Goal: Find specific page/section: Find specific page/section

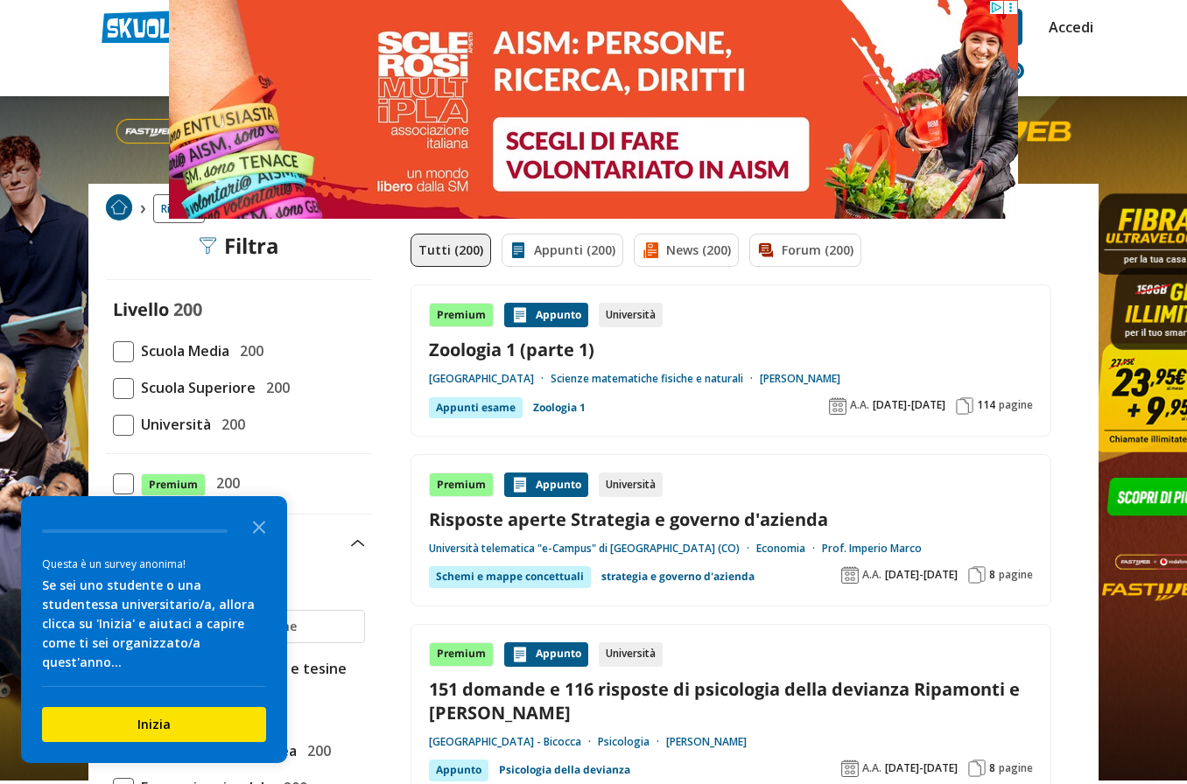
click at [121, 428] on span at bounding box center [123, 425] width 21 height 21
click at [113, 425] on input "Università 200" at bounding box center [113, 425] width 0 height 0
checkbox input "true"
click at [252, 544] on icon "Close the survey" at bounding box center [259, 526] width 35 height 35
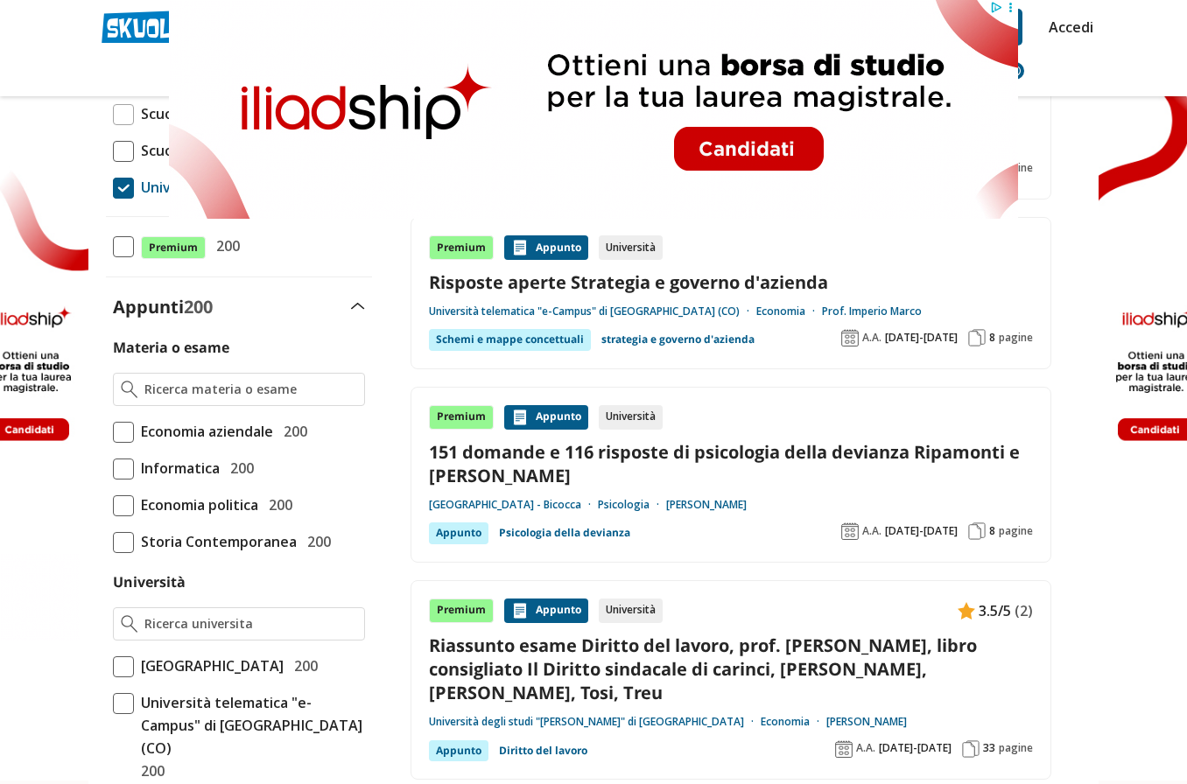
scroll to position [251, 0]
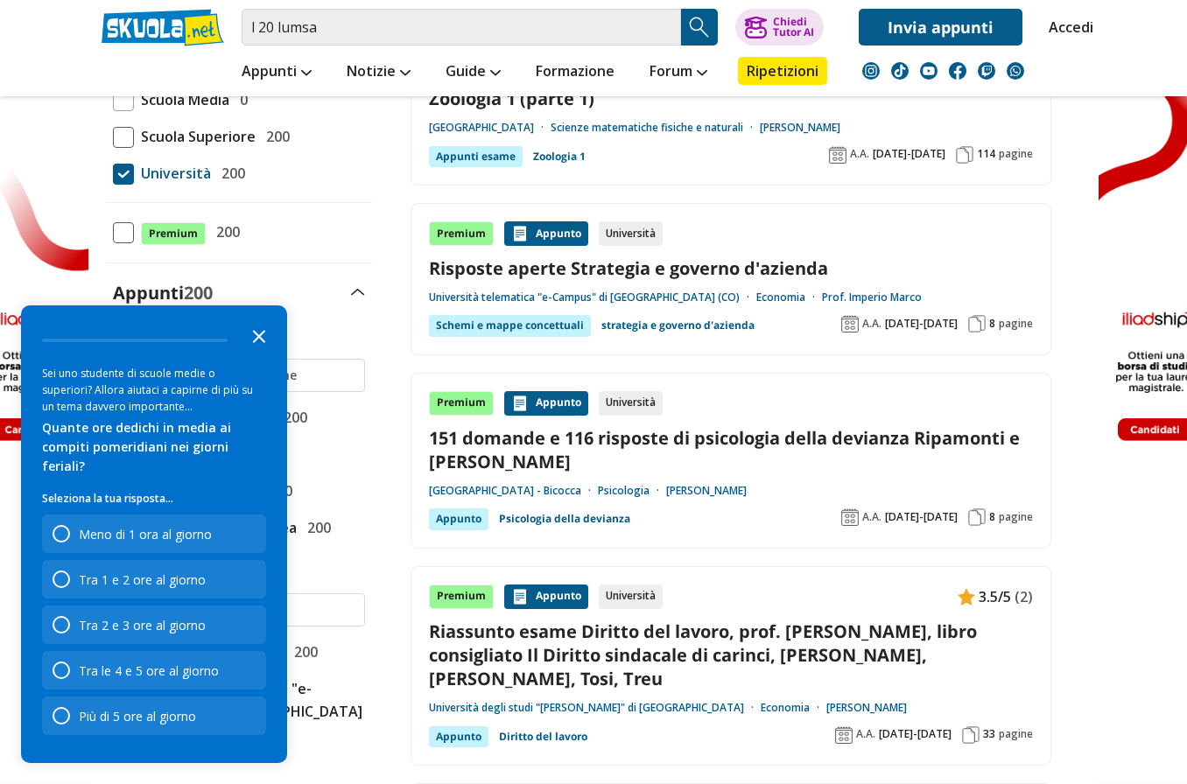
click at [261, 353] on icon "Close the survey" at bounding box center [259, 335] width 35 height 35
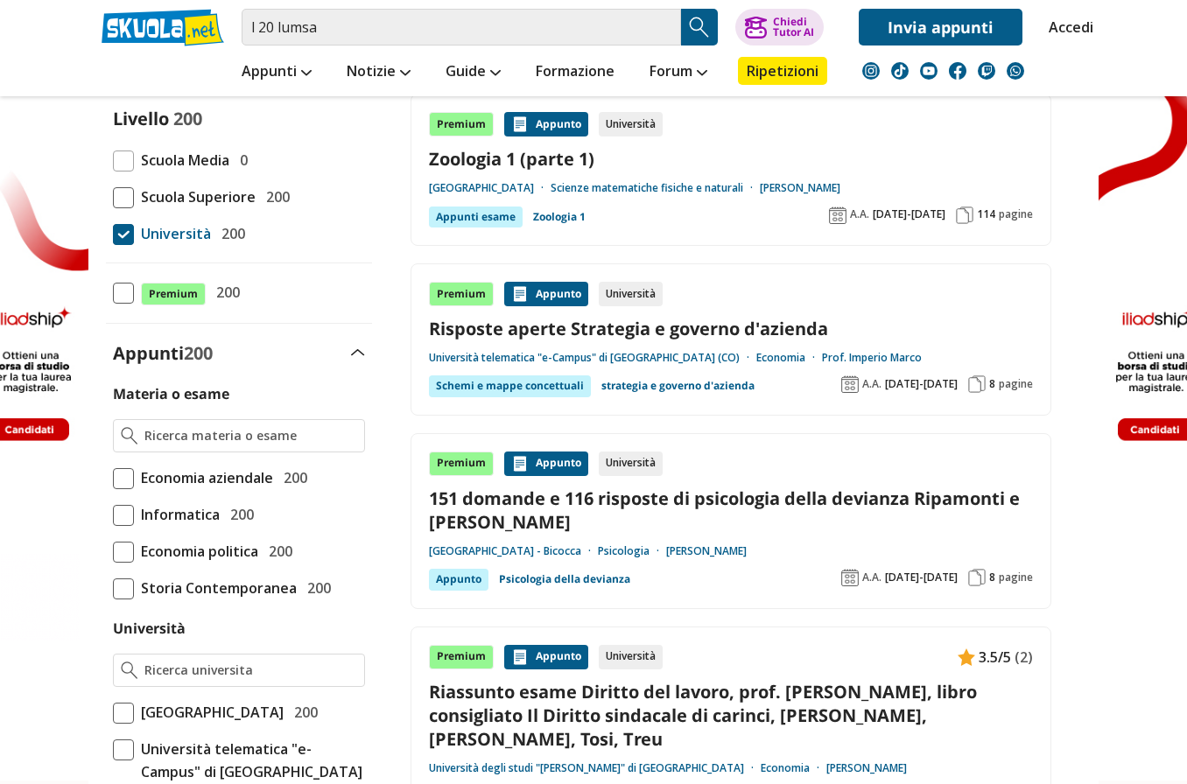
scroll to position [0, 0]
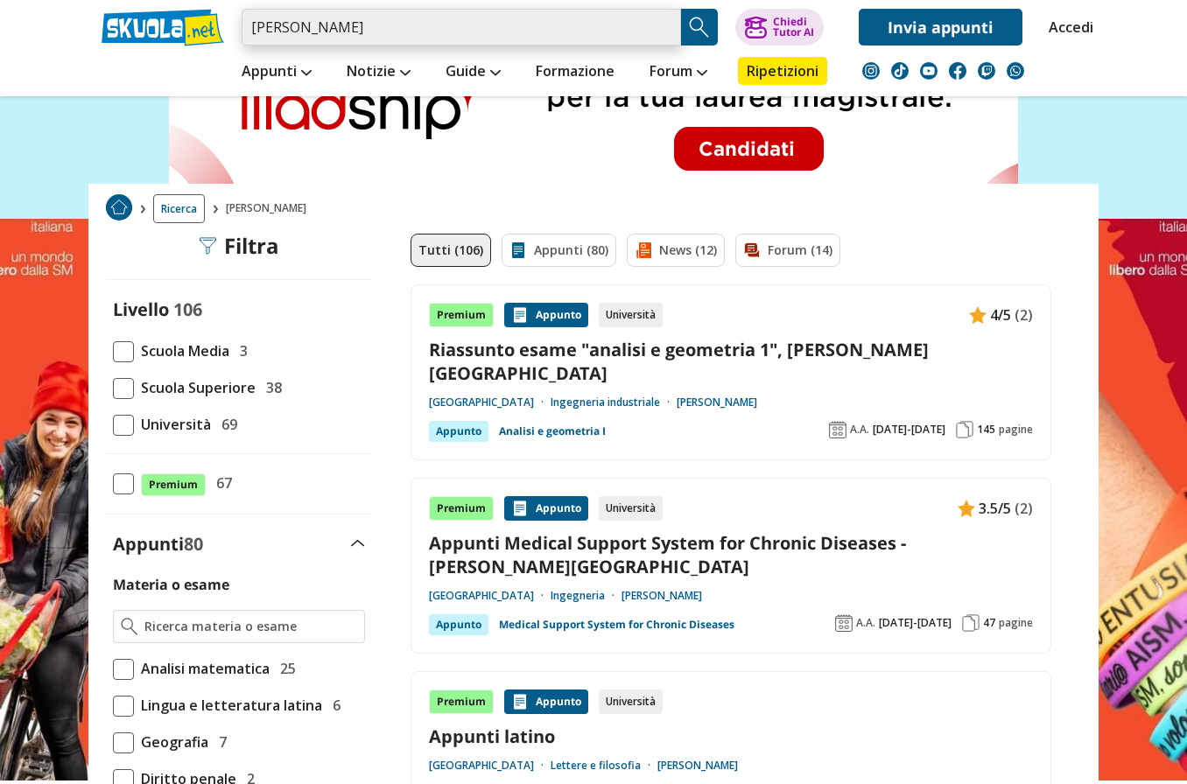
click at [360, 39] on input "lanzarone" at bounding box center [461, 27] width 439 height 37
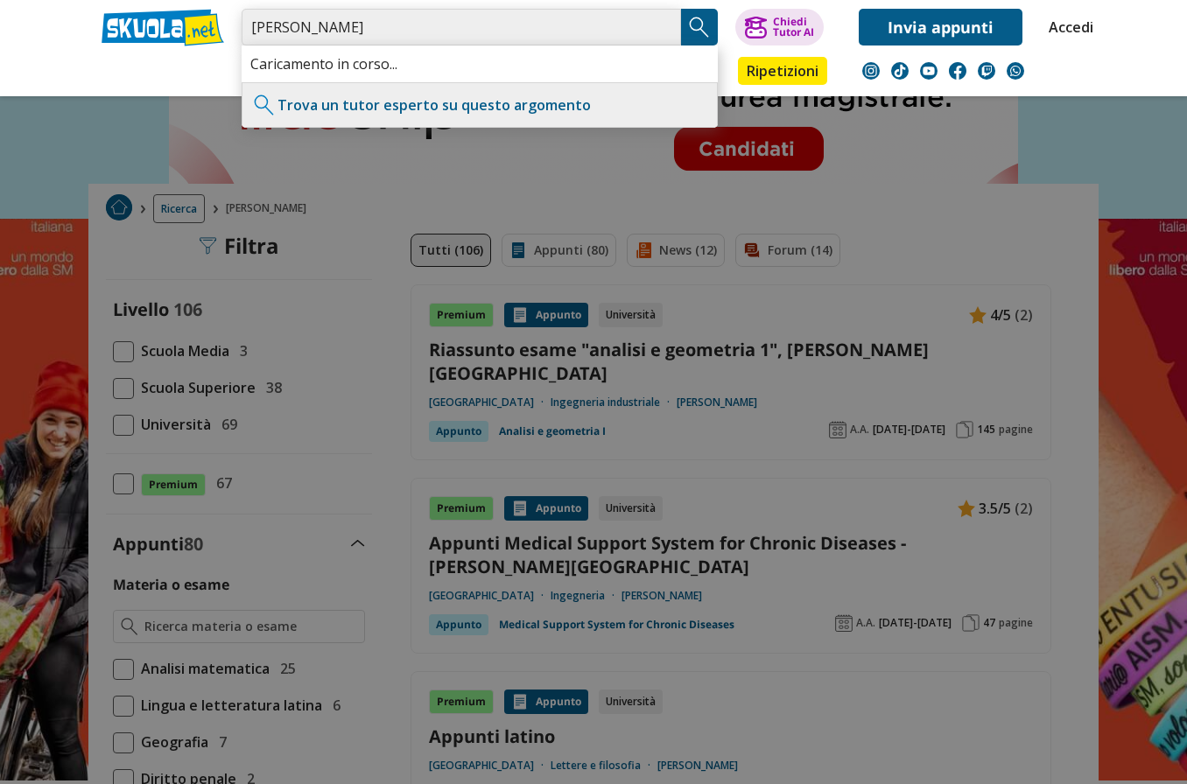
type input "lanzarone marco"
click at [694, 15] on img "Search Button" at bounding box center [699, 27] width 26 height 26
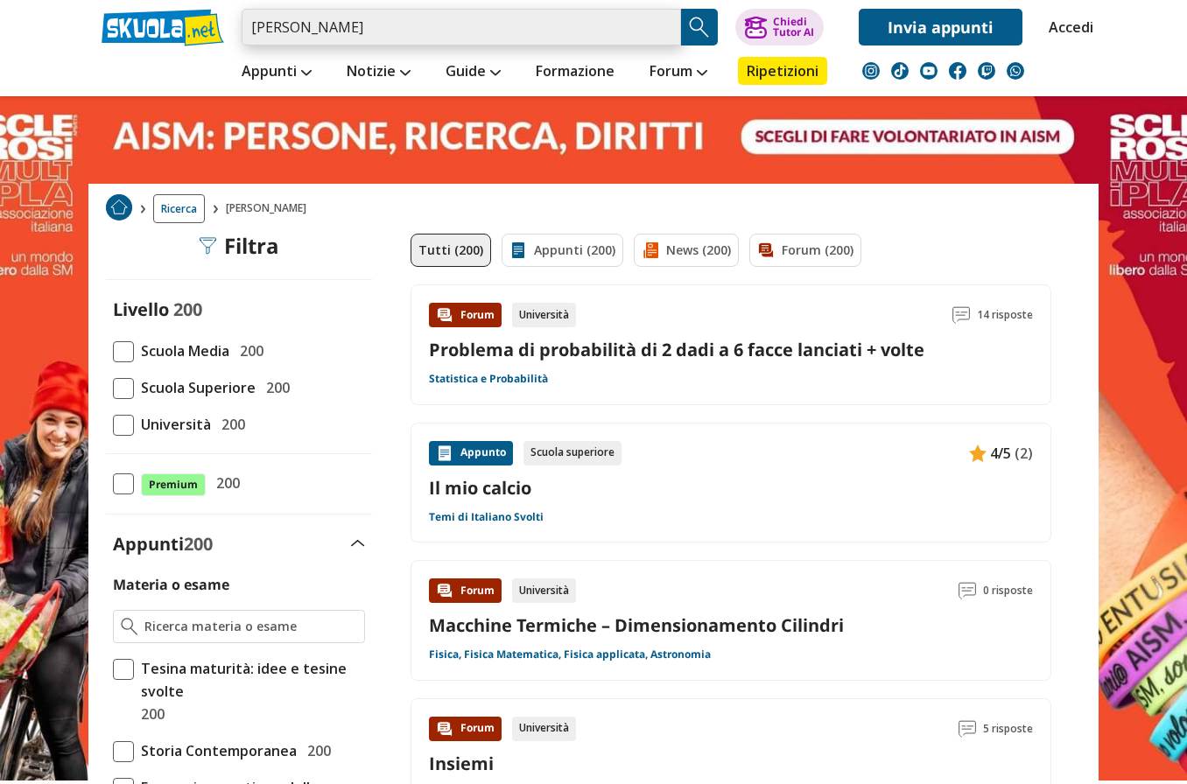
click at [370, 34] on input "[PERSON_NAME]" at bounding box center [461, 27] width 439 height 37
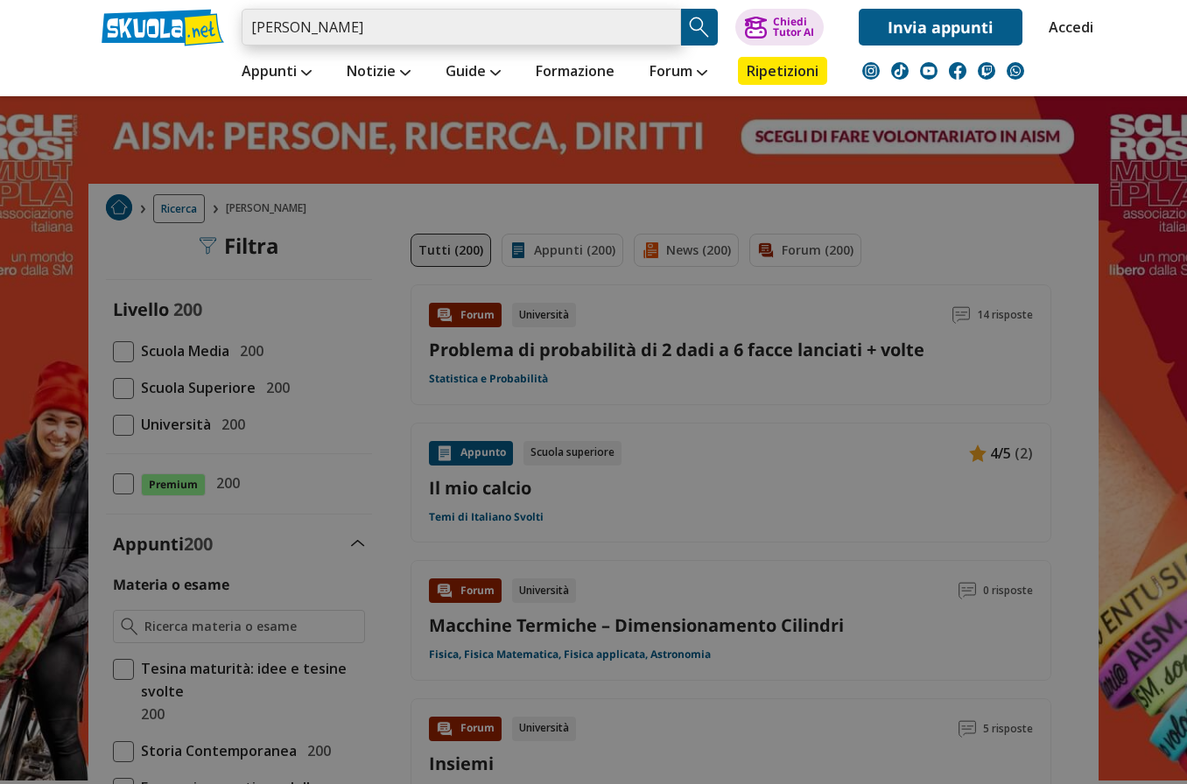
drag, startPoint x: 368, startPoint y: 32, endPoint x: 185, endPoint y: 32, distance: 183.8
click at [185, 32] on div "lanzarone marco Caricamento in corso... Trova un tutor esperto su questo argome…" at bounding box center [593, 23] width 1010 height 46
